Goal: Task Accomplishment & Management: Use online tool/utility

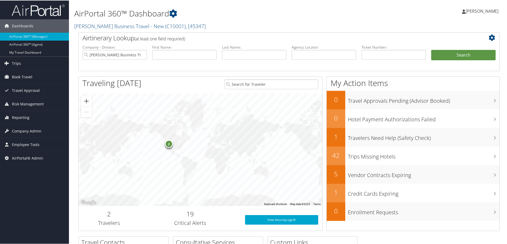
click at [311, 15] on h1 "AirPortal 360™ Dashboard" at bounding box center [217, 12] width 286 height 11
click at [18, 158] on span "AirPortal® Admin" at bounding box center [27, 157] width 31 height 13
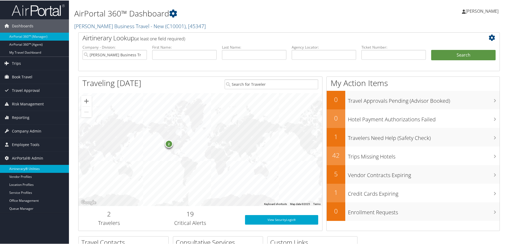
click at [15, 168] on link "Airtinerary® Utilities" at bounding box center [34, 168] width 69 height 8
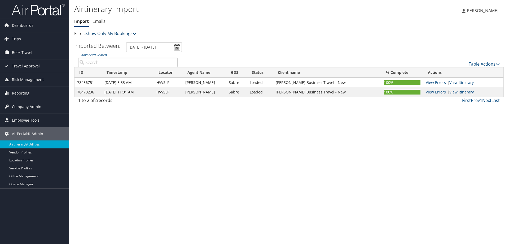
click at [137, 34] on icon at bounding box center [135, 33] width 4 height 4
click at [120, 42] on link "Show My TMC Bookings" at bounding box center [122, 41] width 70 height 9
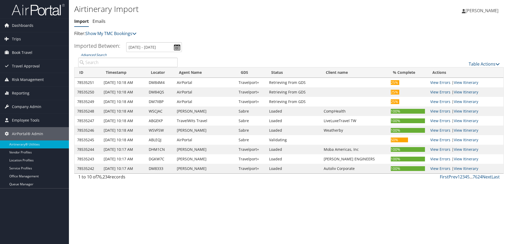
click at [156, 90] on td "DM84QS" at bounding box center [160, 92] width 28 height 10
click at [156, 89] on td "DM84QS" at bounding box center [160, 92] width 28 height 10
copy td "DM84QS"
click at [496, 64] on icon at bounding box center [497, 64] width 4 height 4
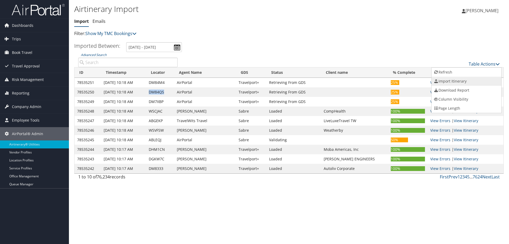
click at [460, 81] on link "Import Itinerary" at bounding box center [467, 81] width 70 height 9
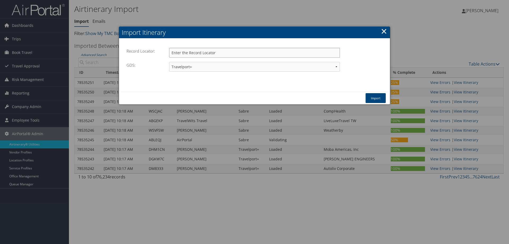
click at [204, 55] on input "Record Locator:" at bounding box center [254, 53] width 171 height 10
paste input "DM84QS"
type input "DM84QS"
drag, startPoint x: 239, startPoint y: 31, endPoint x: 245, endPoint y: 51, distance: 20.4
click at [252, 72] on div "Import Itinerary Record Locator: DM84QS Please enter a valid record locator. GD…" at bounding box center [254, 66] width 271 height 78
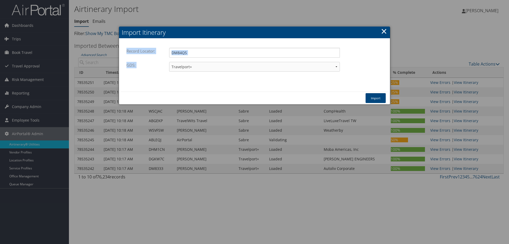
click at [244, 33] on h2 "Import Itinerary" at bounding box center [254, 33] width 271 height 12
drag, startPoint x: 244, startPoint y: 32, endPoint x: 284, endPoint y: 35, distance: 39.6
click at [284, 35] on h2 "Import Itinerary" at bounding box center [254, 33] width 271 height 12
click at [384, 31] on link "×" at bounding box center [384, 31] width 6 height 11
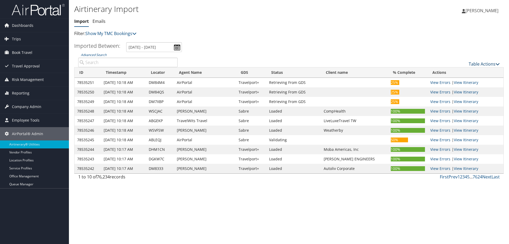
click at [485, 64] on link "Table Actions" at bounding box center [484, 64] width 31 height 6
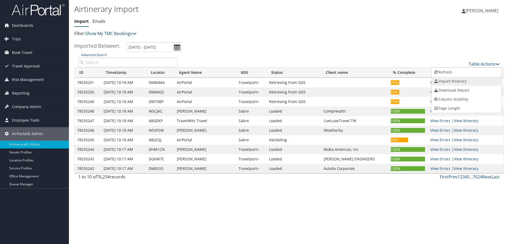
click at [452, 84] on link "Import Itinerary" at bounding box center [467, 81] width 70 height 9
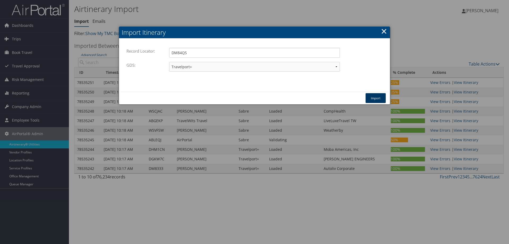
click at [378, 100] on button "Import" at bounding box center [376, 98] width 20 height 10
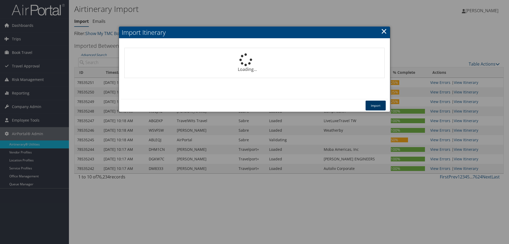
select select "1P"
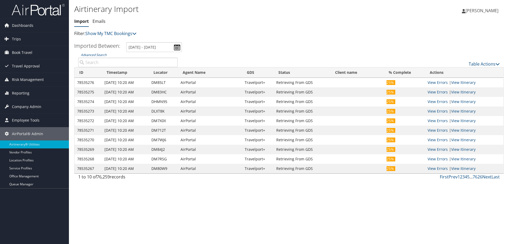
click at [91, 64] on input "Advanced Search" at bounding box center [127, 63] width 99 height 10
paste input "DM84QS"
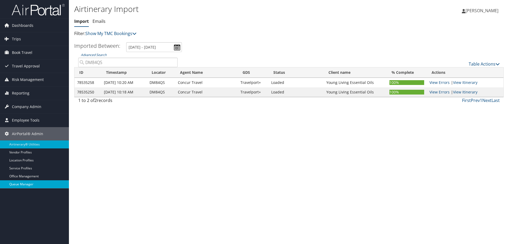
type input "DM84QS"
